Goal: Find specific page/section: Find specific page/section

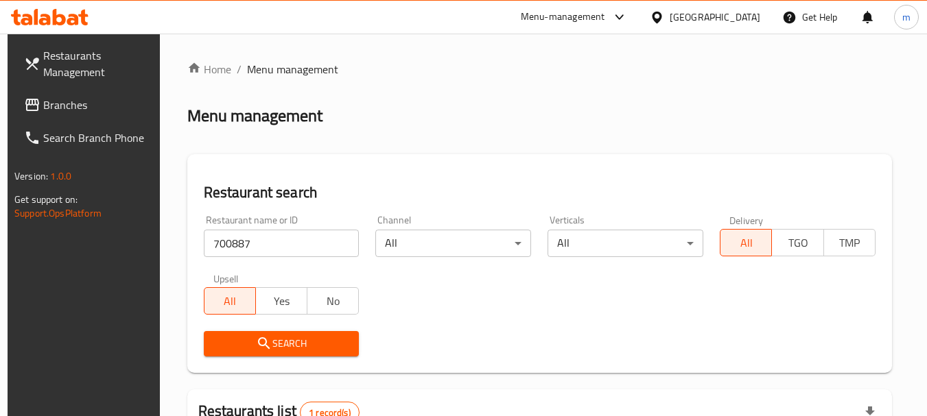
scroll to position [184, 0]
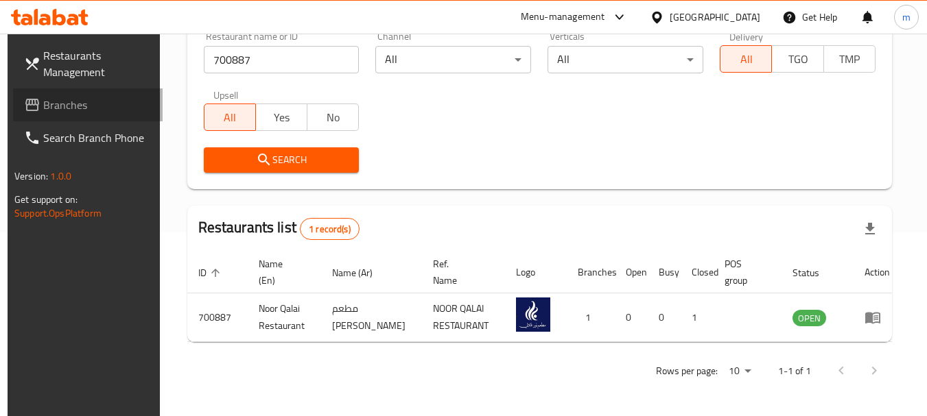
click at [49, 102] on span "Branches" at bounding box center [97, 105] width 108 height 16
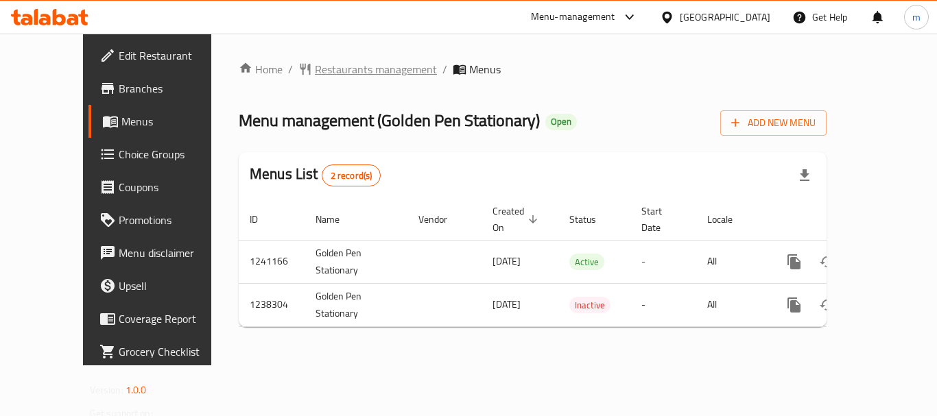
click at [333, 71] on span "Restaurants management" at bounding box center [376, 69] width 122 height 16
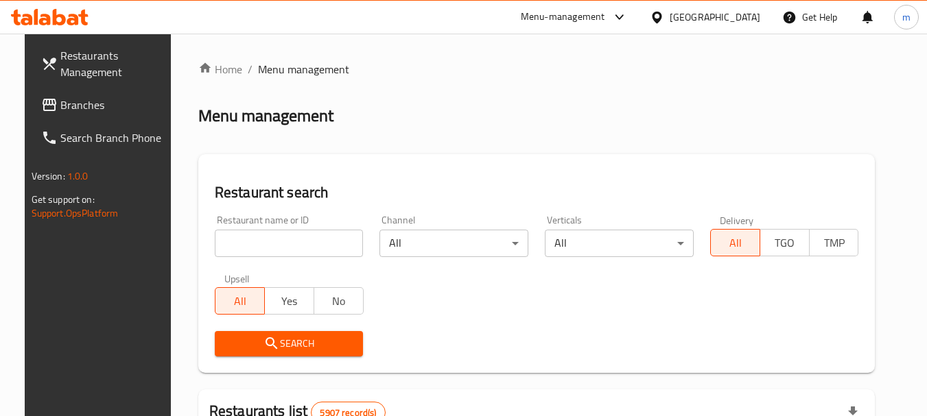
click at [282, 253] on input "search" at bounding box center [289, 243] width 149 height 27
paste input "679645"
type input "679645"
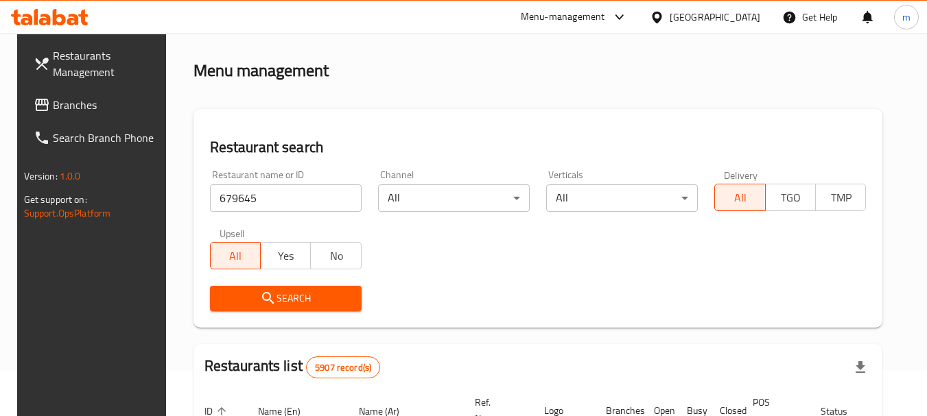
scroll to position [69, 0]
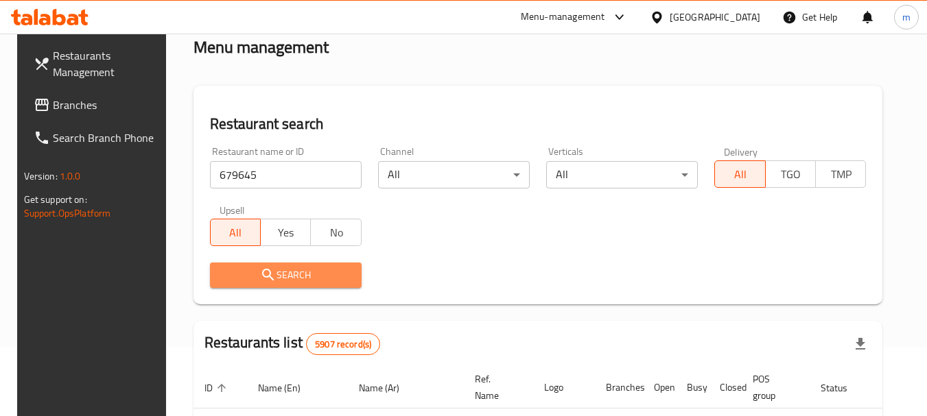
click at [292, 270] on span "Search" at bounding box center [286, 275] width 130 height 17
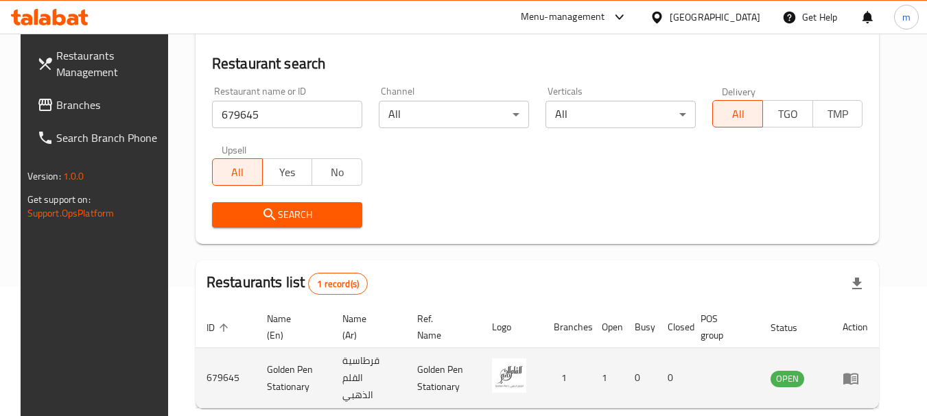
scroll to position [184, 0]
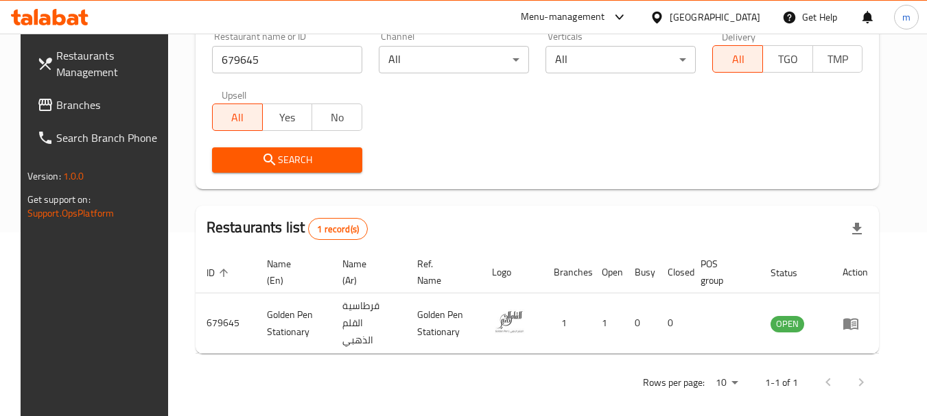
click at [300, 158] on span "Search" at bounding box center [287, 160] width 128 height 17
click at [743, 19] on div "[GEOGRAPHIC_DATA]" at bounding box center [714, 17] width 91 height 15
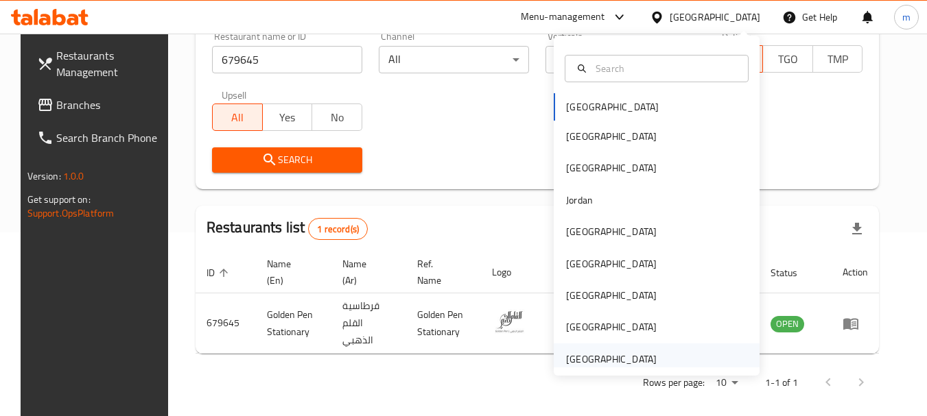
click at [591, 356] on div "[GEOGRAPHIC_DATA]" at bounding box center [611, 359] width 91 height 15
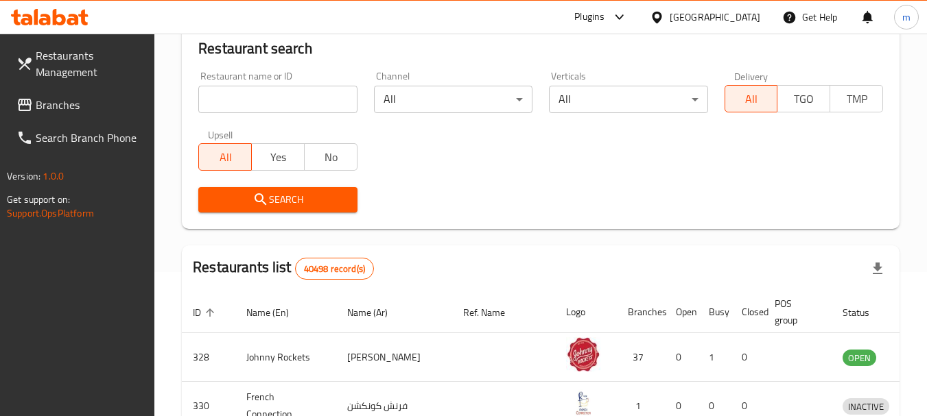
scroll to position [184, 0]
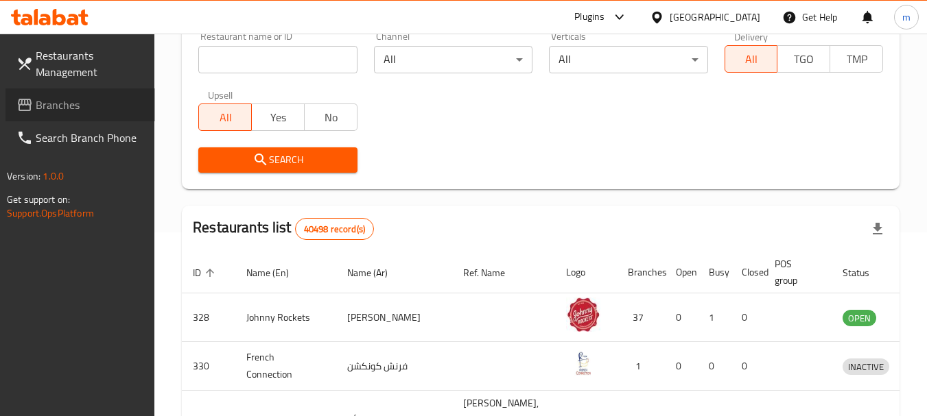
click at [44, 108] on span "Branches" at bounding box center [90, 105] width 108 height 16
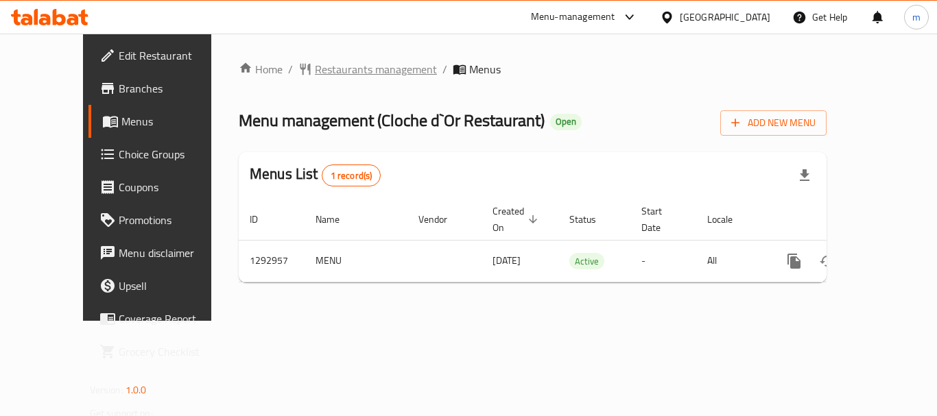
click at [316, 64] on span "Restaurants management" at bounding box center [376, 69] width 122 height 16
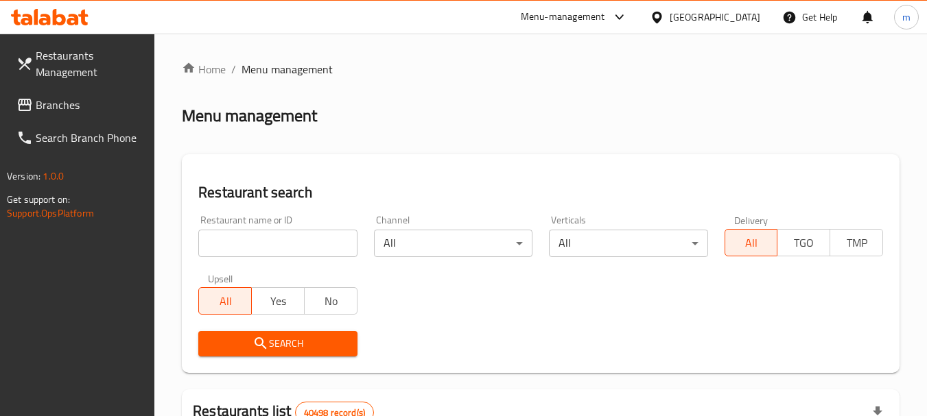
click at [252, 245] on input "search" at bounding box center [277, 243] width 158 height 27
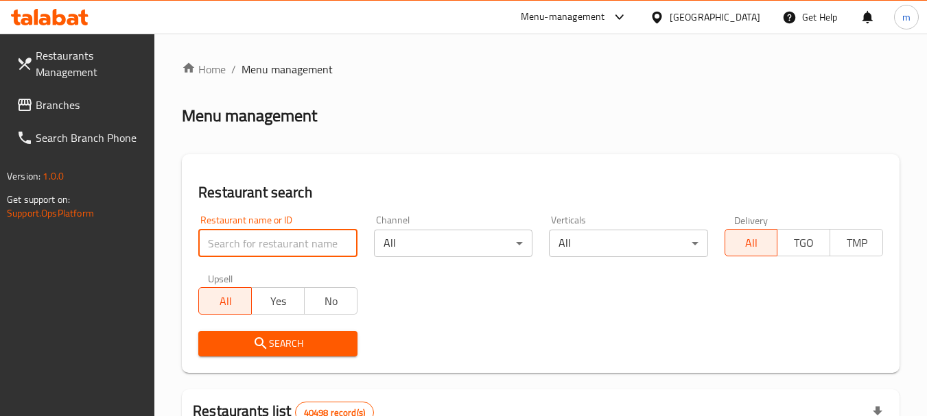
paste input "699301"
type input "699301"
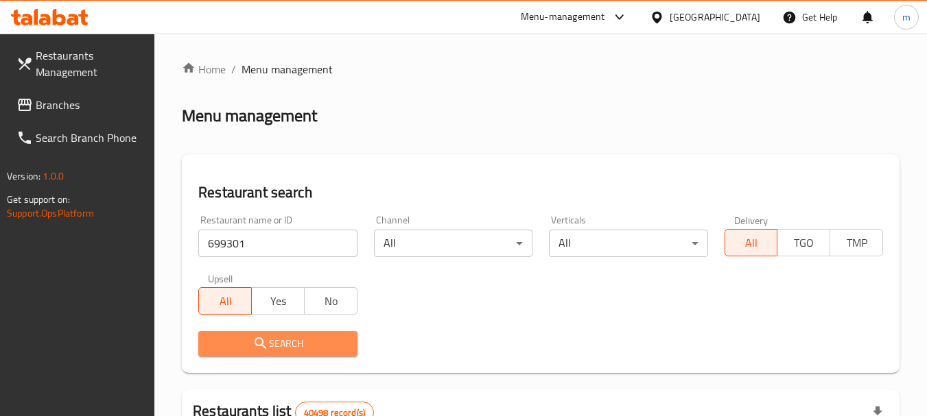
click at [289, 337] on span "Search" at bounding box center [277, 343] width 136 height 17
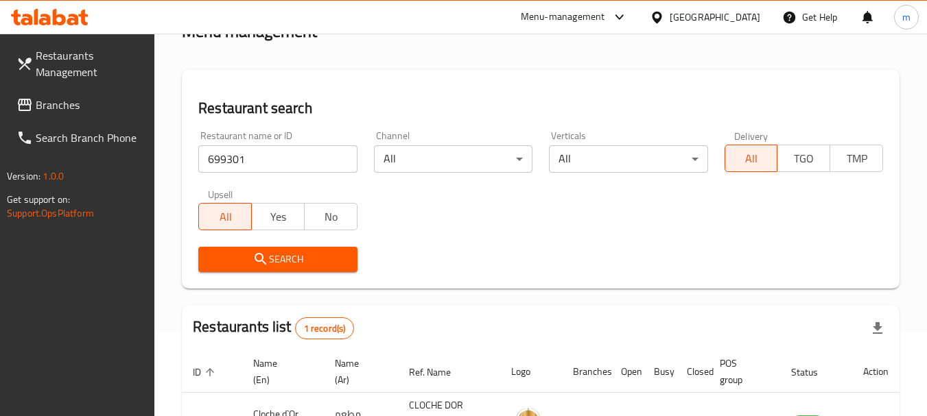
scroll to position [195, 0]
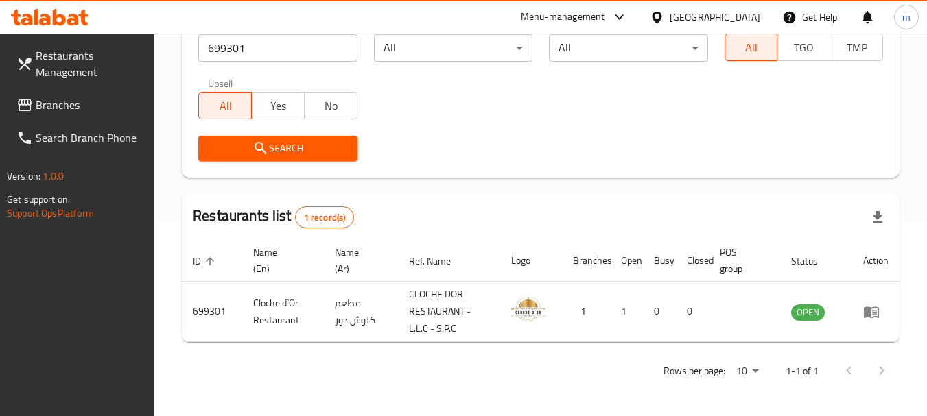
click at [281, 145] on span "Search" at bounding box center [277, 148] width 136 height 17
click at [280, 145] on span "Search" at bounding box center [277, 148] width 136 height 17
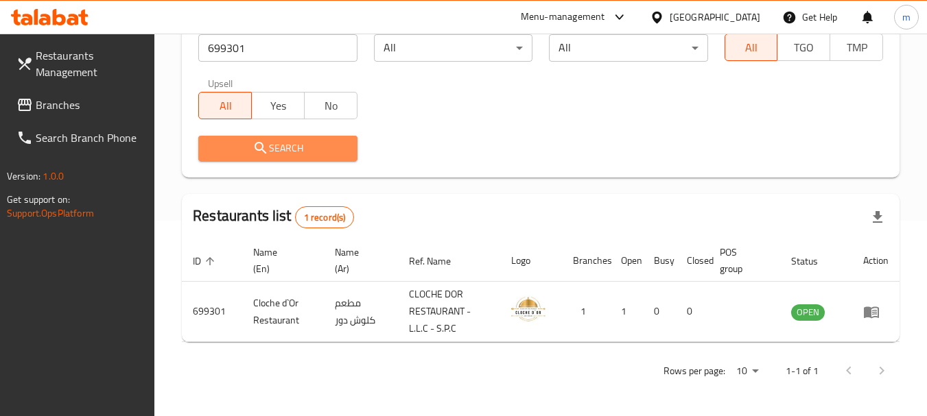
click at [280, 145] on span "Search" at bounding box center [277, 148] width 136 height 17
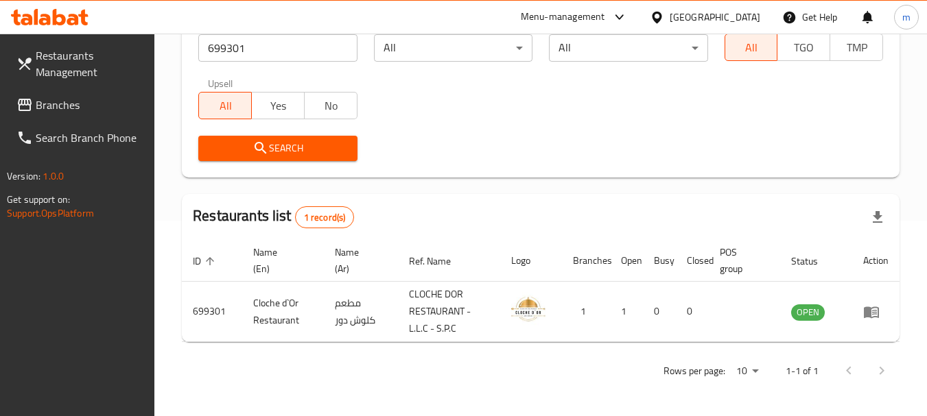
scroll to position [0, 0]
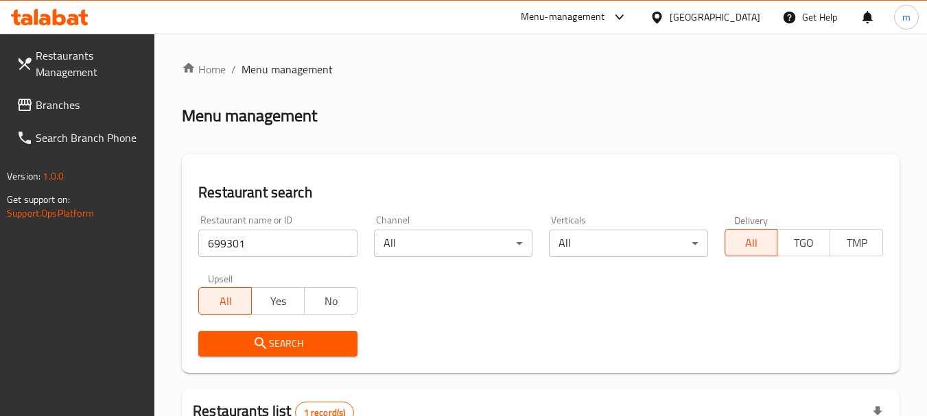
click at [698, 16] on div "[GEOGRAPHIC_DATA]" at bounding box center [714, 17] width 91 height 15
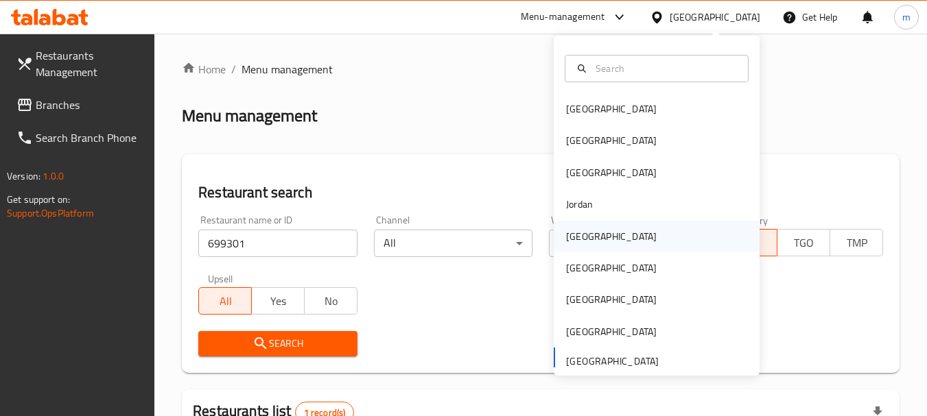
click at [574, 233] on div "[GEOGRAPHIC_DATA]" at bounding box center [611, 236] width 91 height 15
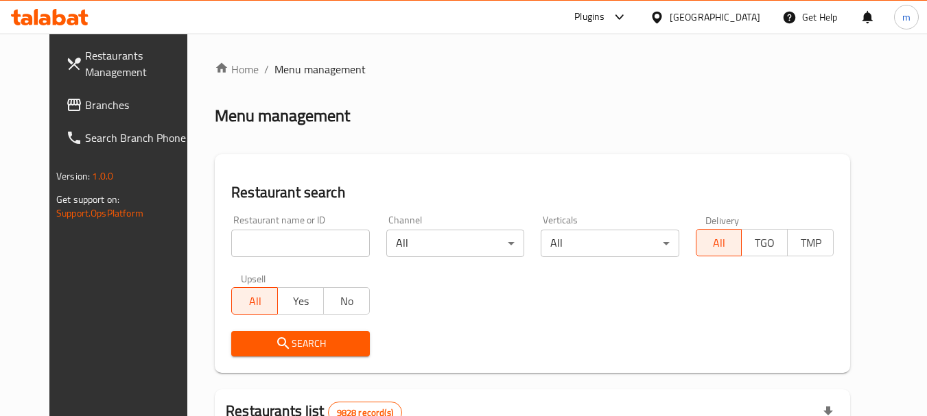
click at [85, 113] on span "Branches" at bounding box center [139, 105] width 108 height 16
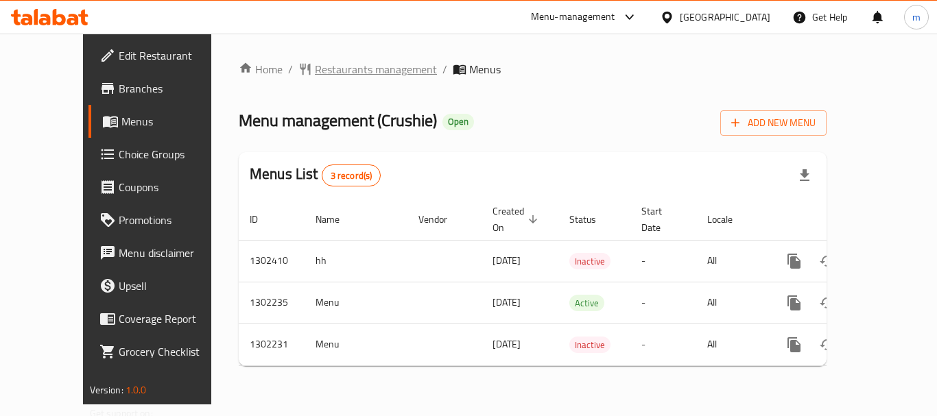
click at [315, 70] on span "Restaurants management" at bounding box center [376, 69] width 122 height 16
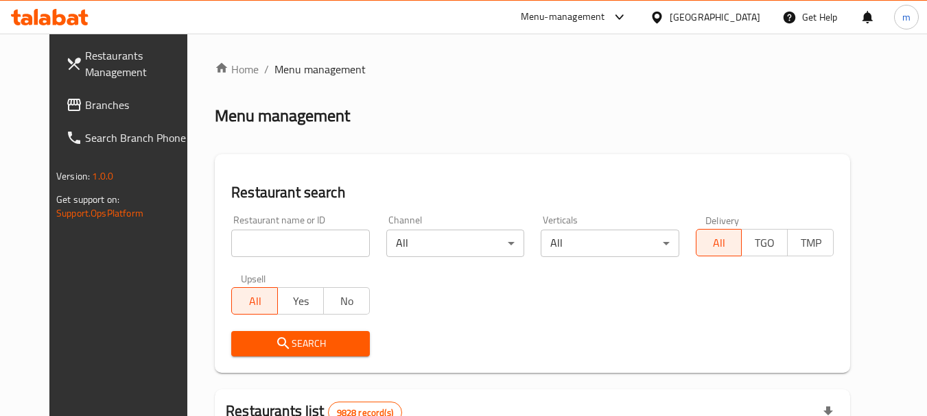
click at [279, 242] on input "search" at bounding box center [300, 243] width 138 height 27
paste input "702331"
type input "702331"
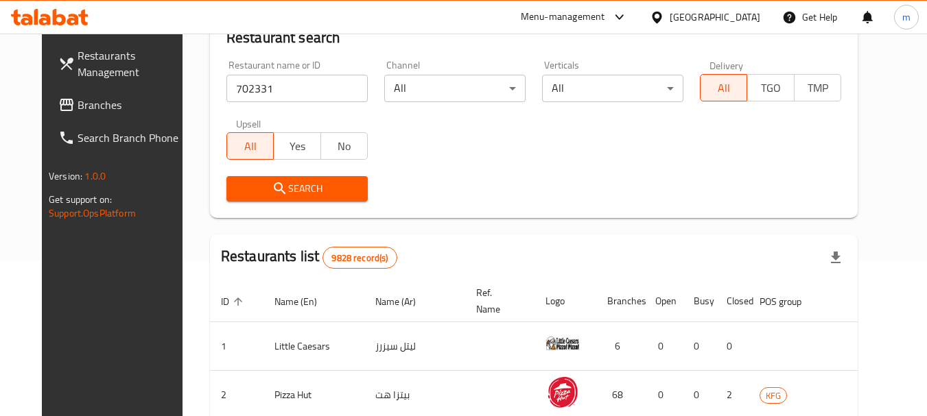
scroll to position [137, 0]
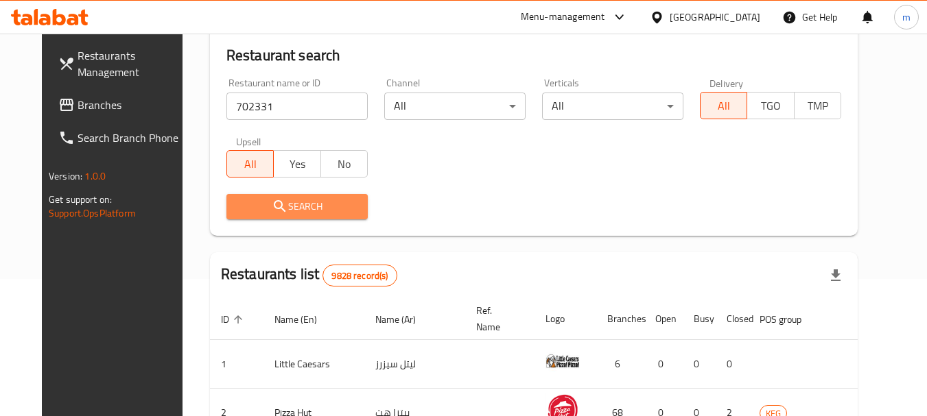
click at [252, 210] on span "Search" at bounding box center [296, 206] width 119 height 17
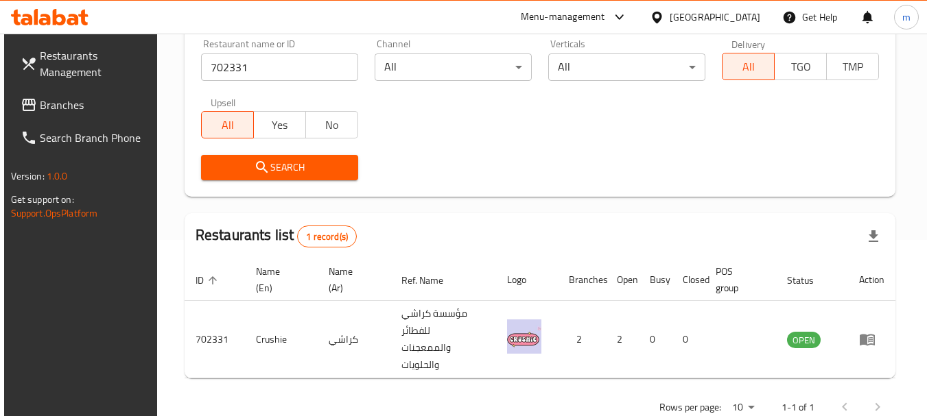
scroll to position [195, 0]
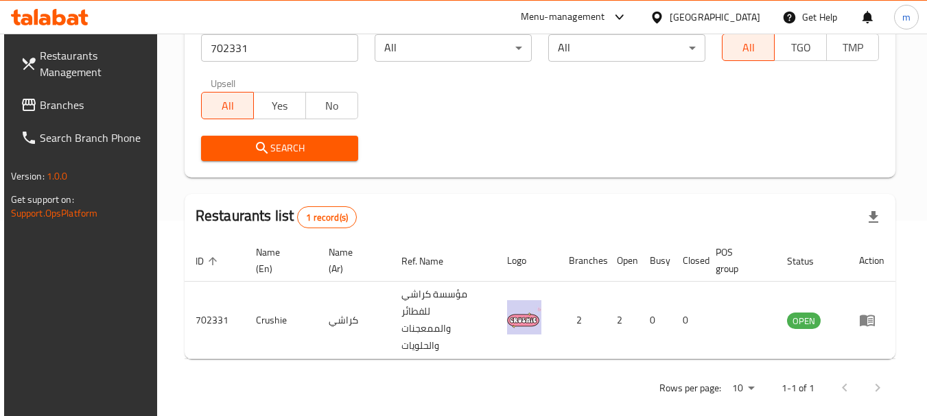
click at [740, 16] on div "[GEOGRAPHIC_DATA]" at bounding box center [714, 17] width 91 height 15
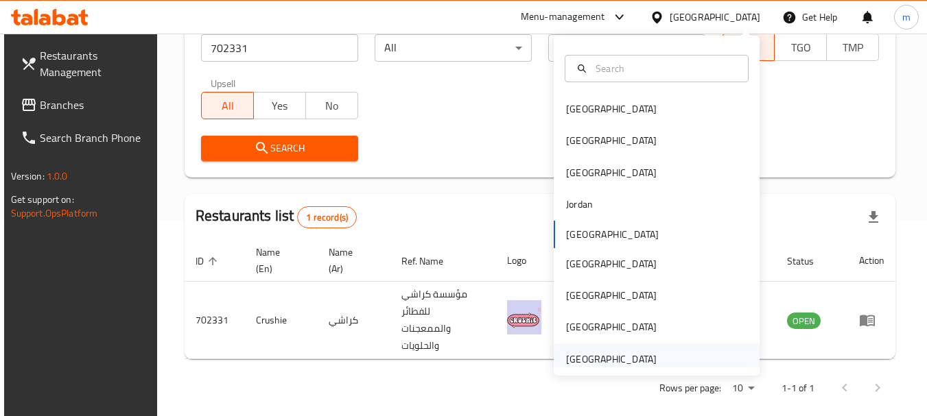
click at [600, 366] on div "[GEOGRAPHIC_DATA]" at bounding box center [611, 359] width 91 height 15
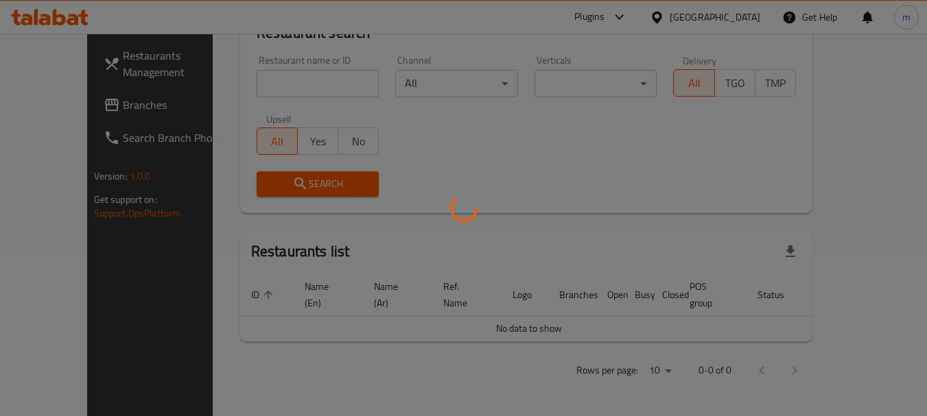
scroll to position [144, 0]
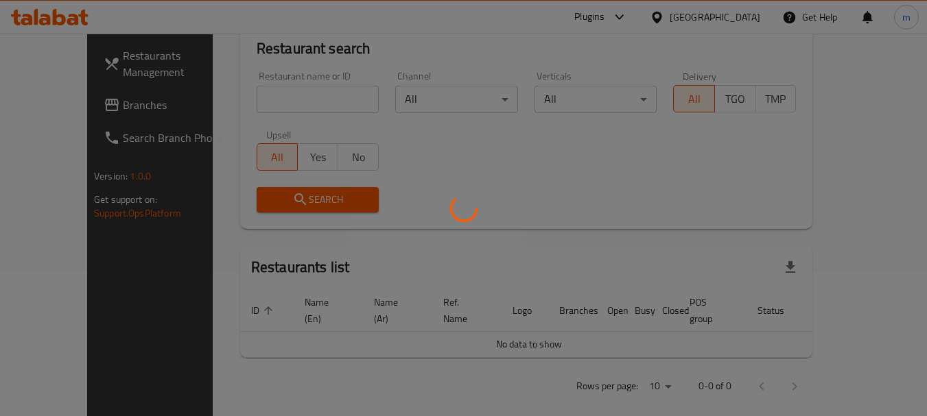
click at [570, 203] on div at bounding box center [463, 208] width 927 height 416
click at [574, 203] on div at bounding box center [463, 208] width 927 height 416
click at [573, 201] on div at bounding box center [463, 208] width 927 height 416
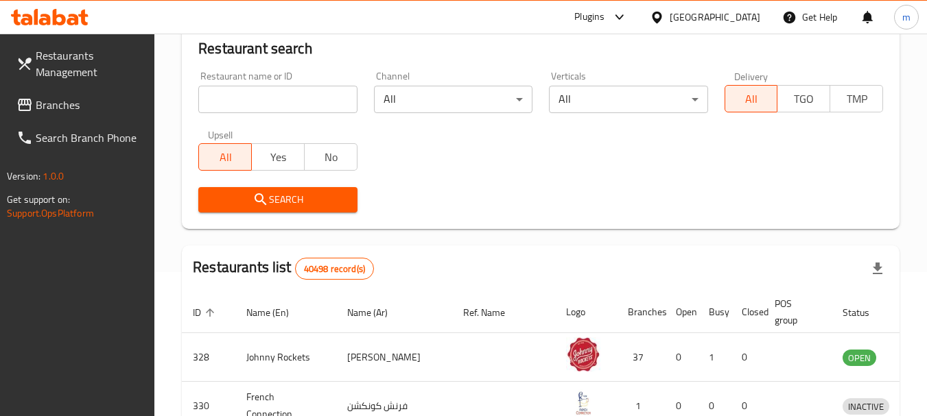
scroll to position [195, 0]
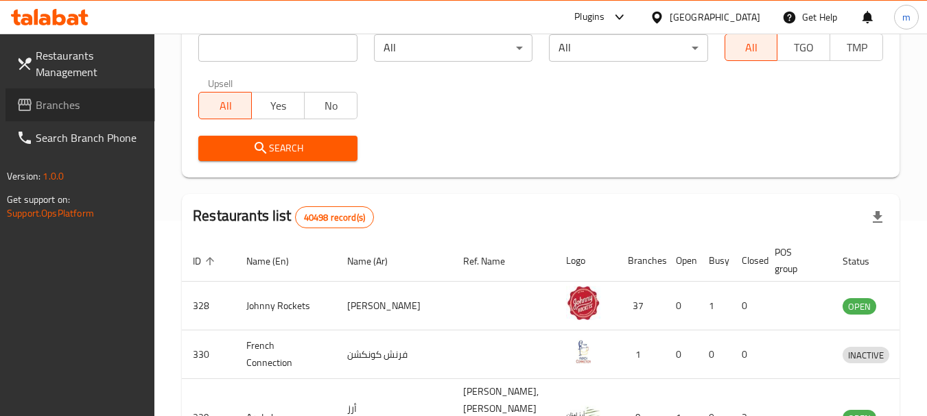
click at [35, 105] on span at bounding box center [25, 105] width 19 height 16
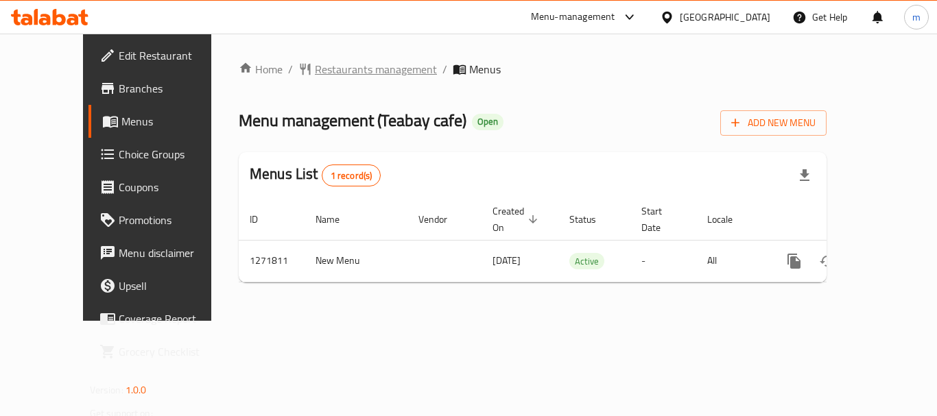
click at [315, 67] on span "Restaurants management" at bounding box center [376, 69] width 122 height 16
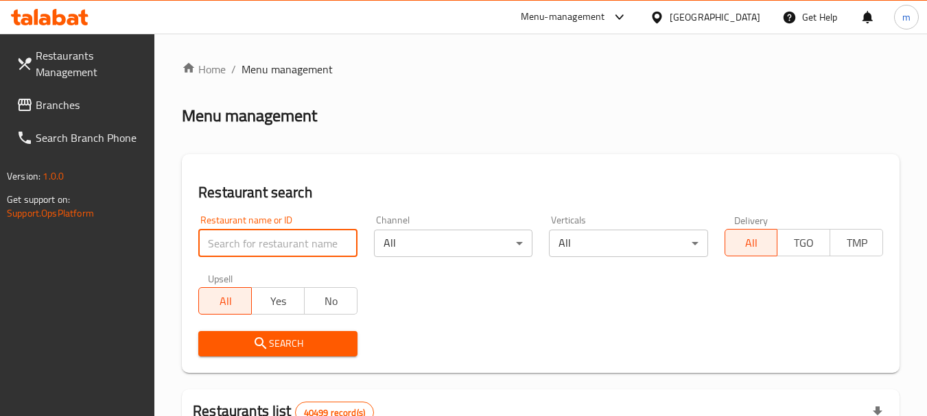
click at [268, 245] on input "search" at bounding box center [277, 243] width 158 height 27
paste input "689863"
type input "689863"
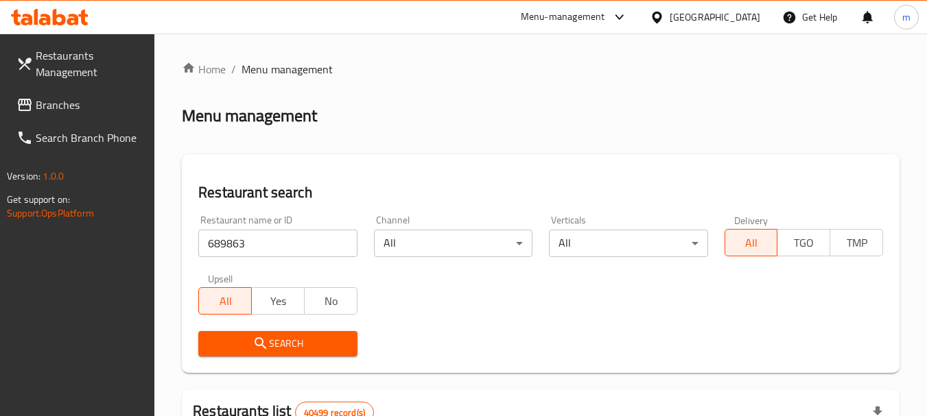
click at [301, 342] on span "Search" at bounding box center [277, 343] width 136 height 17
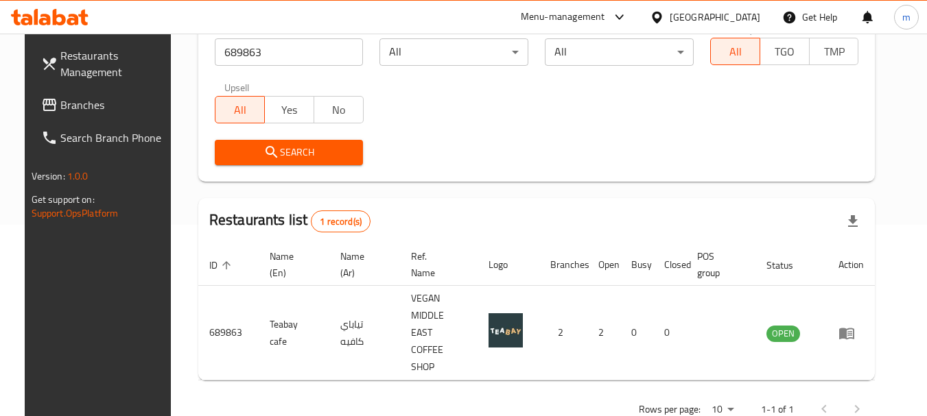
scroll to position [195, 0]
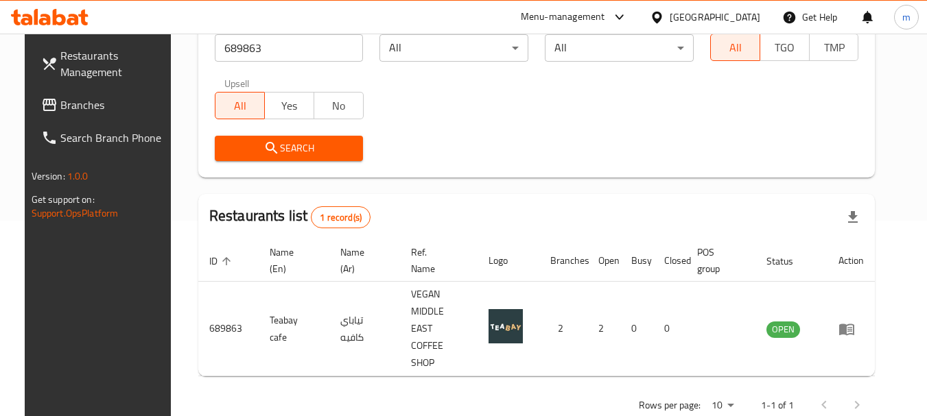
click at [686, 13] on div "[GEOGRAPHIC_DATA]" at bounding box center [714, 17] width 91 height 15
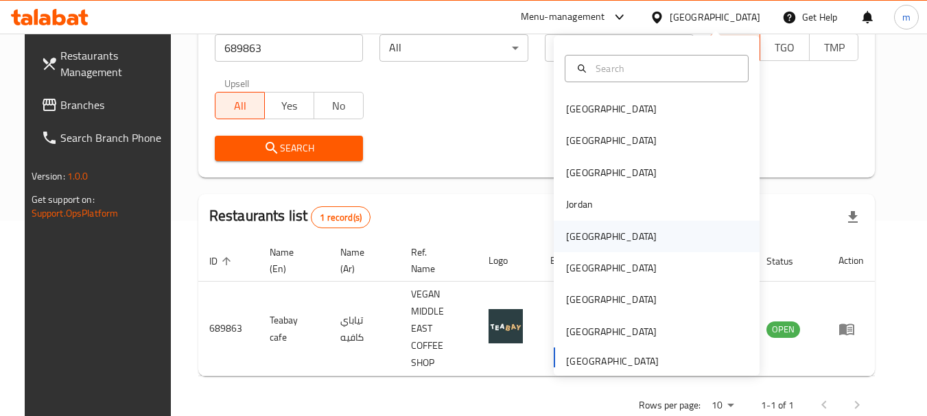
click at [574, 238] on div "[GEOGRAPHIC_DATA]" at bounding box center [611, 236] width 91 height 15
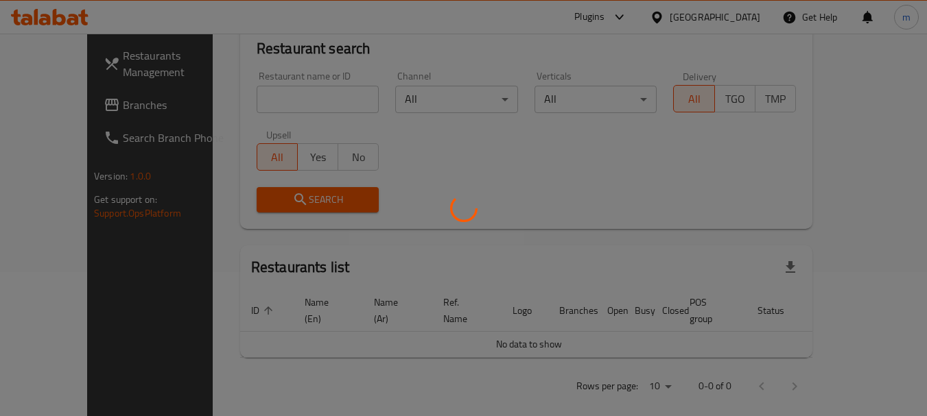
scroll to position [195, 0]
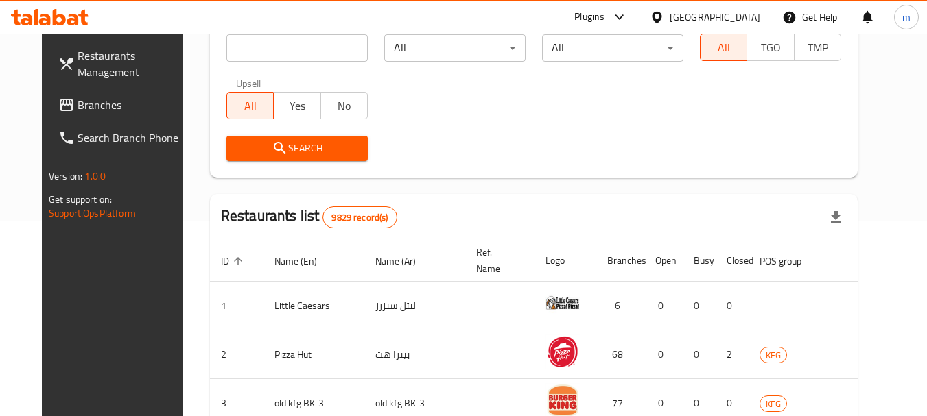
click at [78, 106] on span "Branches" at bounding box center [132, 105] width 108 height 16
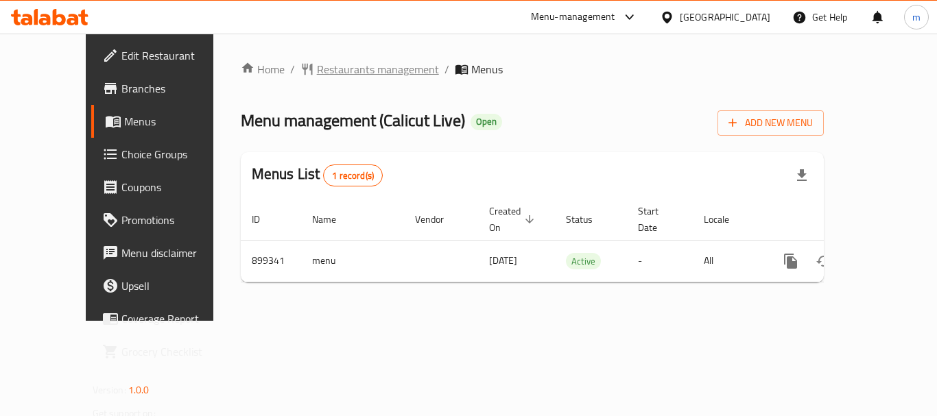
click at [323, 69] on span "Restaurants management" at bounding box center [378, 69] width 122 height 16
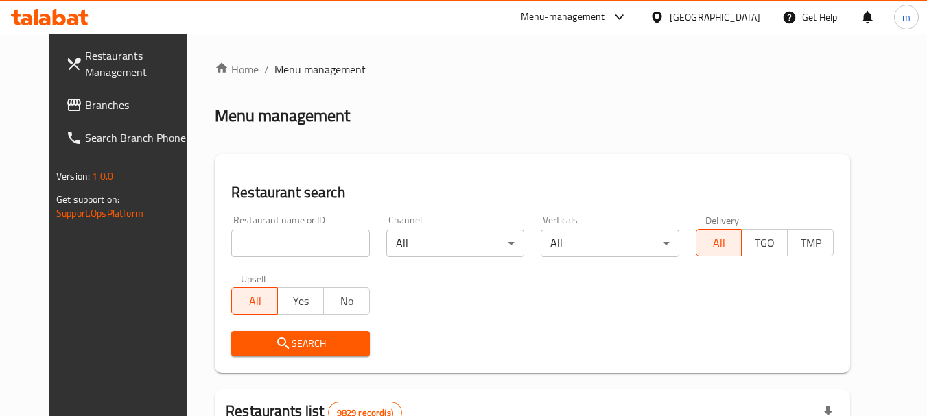
click at [276, 250] on input "search" at bounding box center [300, 243] width 138 height 27
paste input "658186"
type input "658186"
click at [278, 340] on span "Search" at bounding box center [300, 343] width 116 height 17
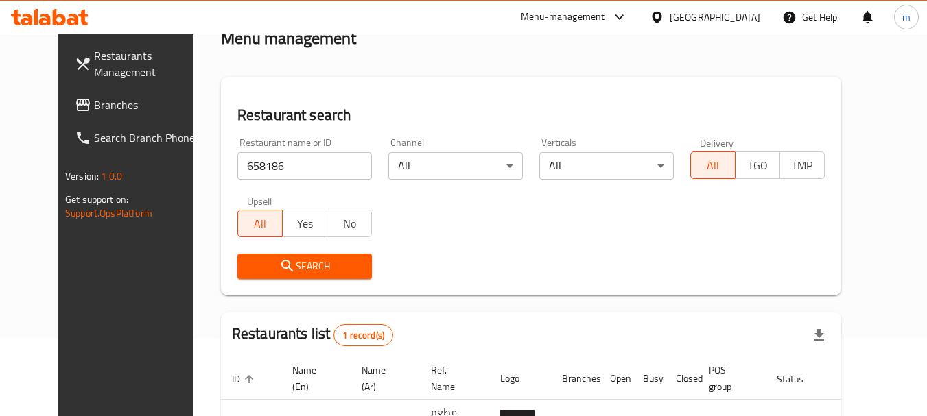
scroll to position [178, 0]
